Goal: Answer question/provide support

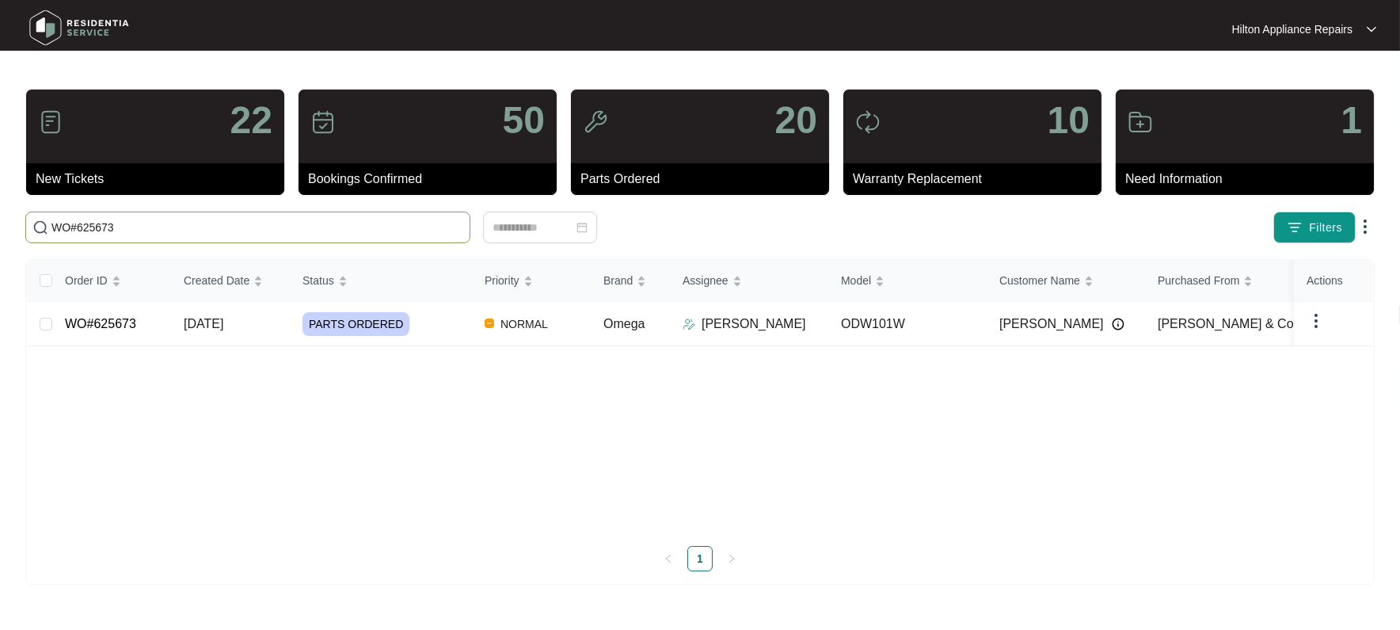
type input "WO#625673"
click at [215, 323] on span "[DATE]" at bounding box center [204, 323] width 40 height 13
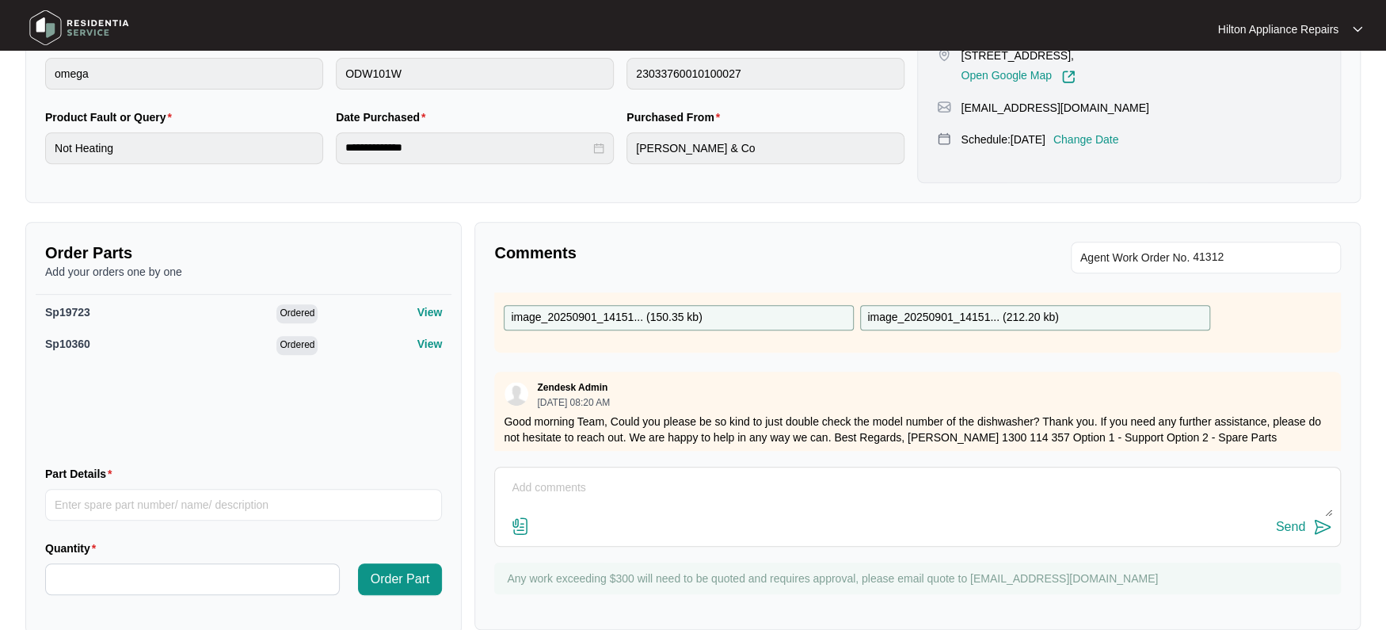
scroll to position [942, 0]
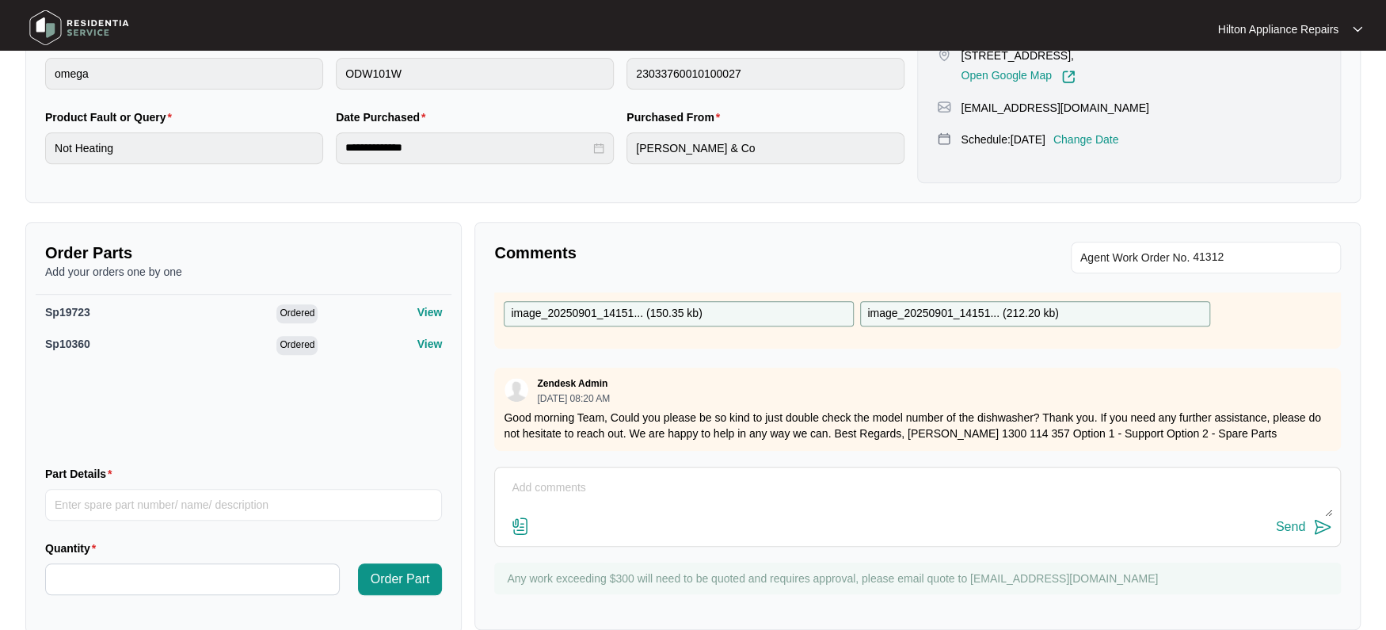
click at [537, 485] on textarea at bounding box center [917, 495] width 829 height 41
type textarea "M"
click at [672, 491] on textarea "Hi [PERSON_NAME] :) Model number is" at bounding box center [917, 495] width 829 height 41
paste textarea "ODW101W"
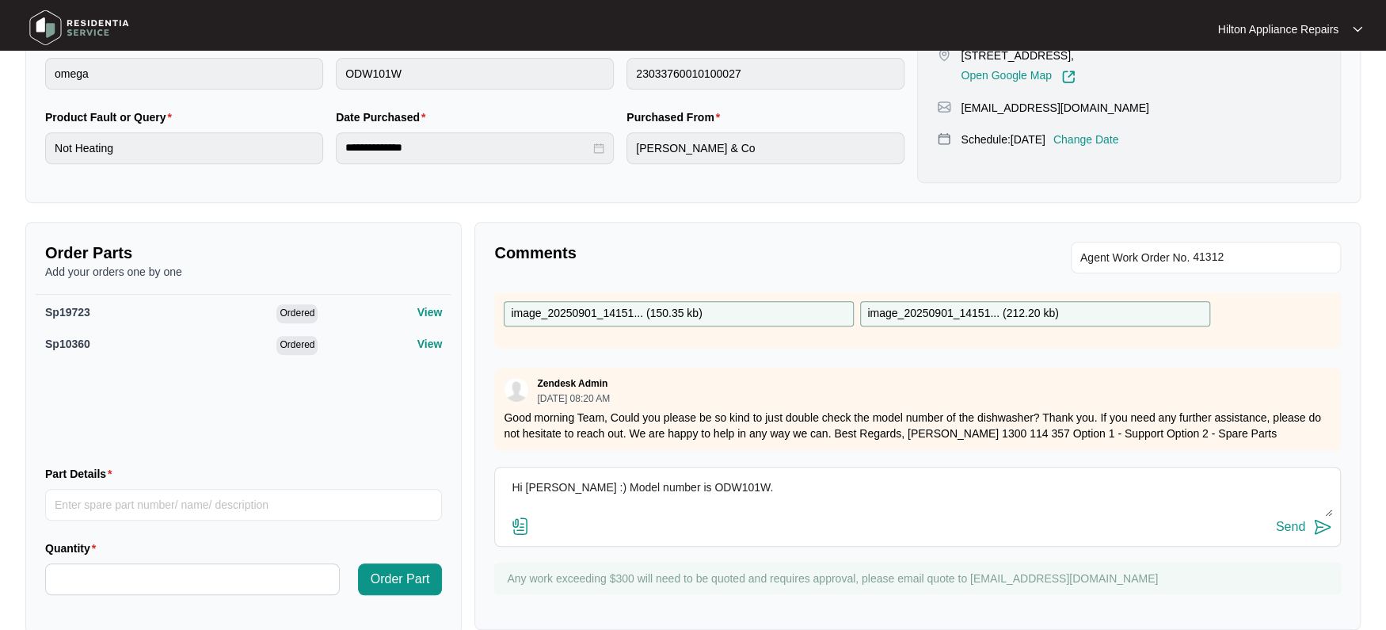
type textarea "Hi [PERSON_NAME] :) Model number is ODW101W."
click at [515, 523] on img at bounding box center [520, 525] width 19 height 19
click at [0, 0] on input "file" at bounding box center [0, 0] width 0 height 0
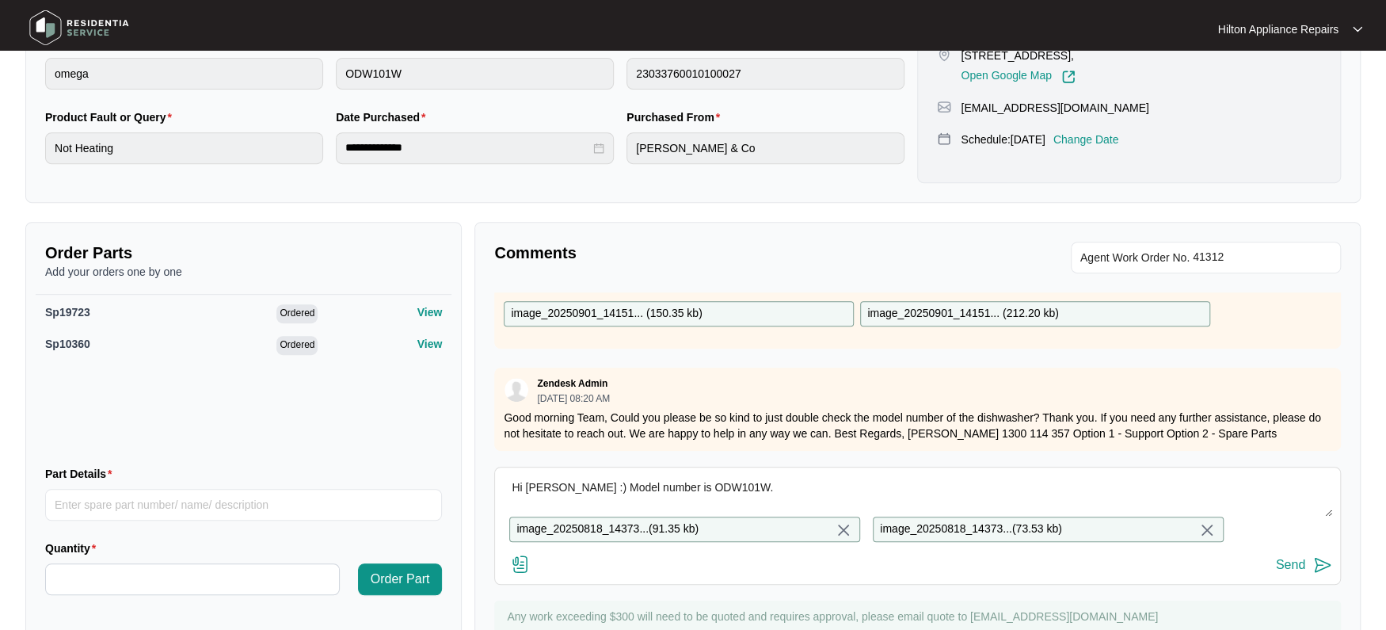
click at [1282, 572] on div "Send" at bounding box center [1290, 565] width 29 height 14
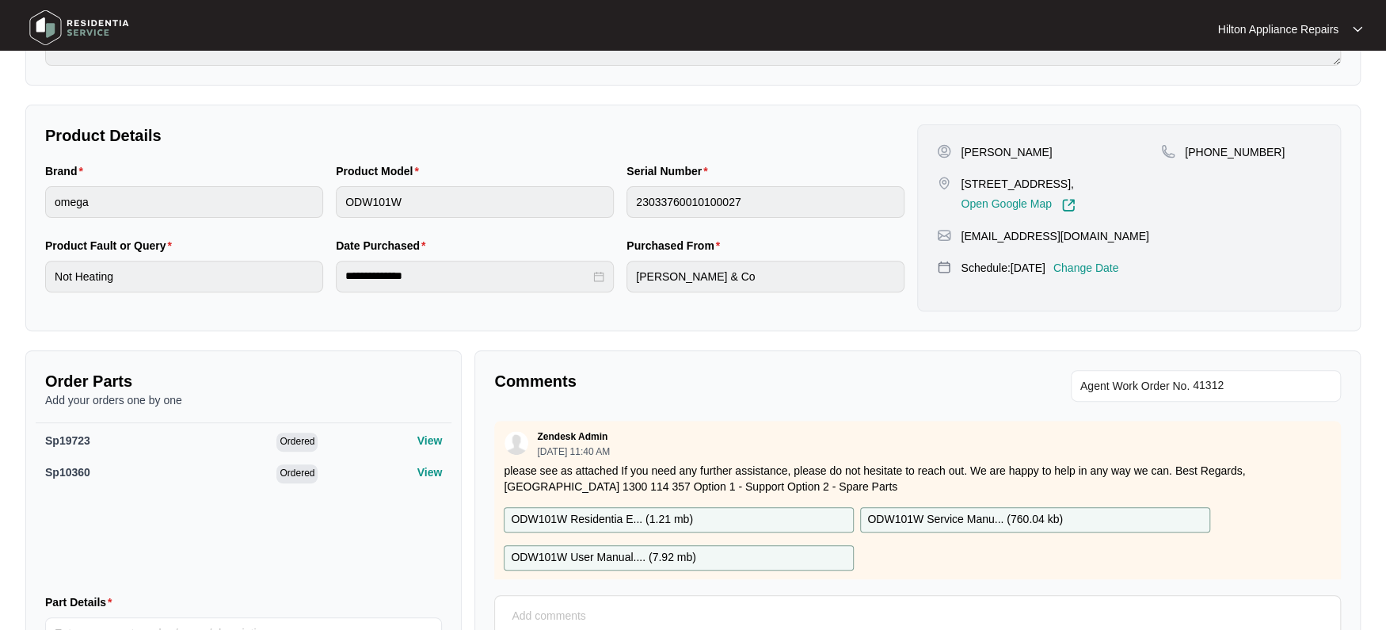
scroll to position [0, 0]
